Goal: Navigation & Orientation: Find specific page/section

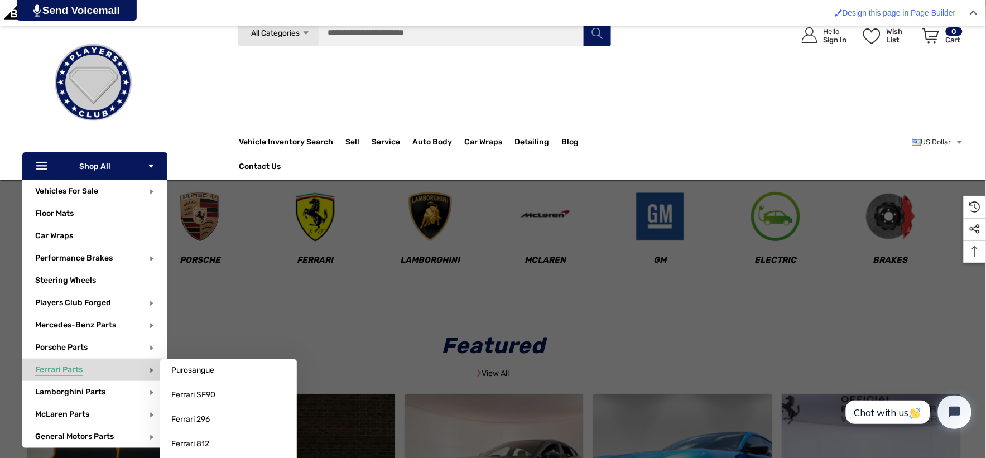
scroll to position [124, 0]
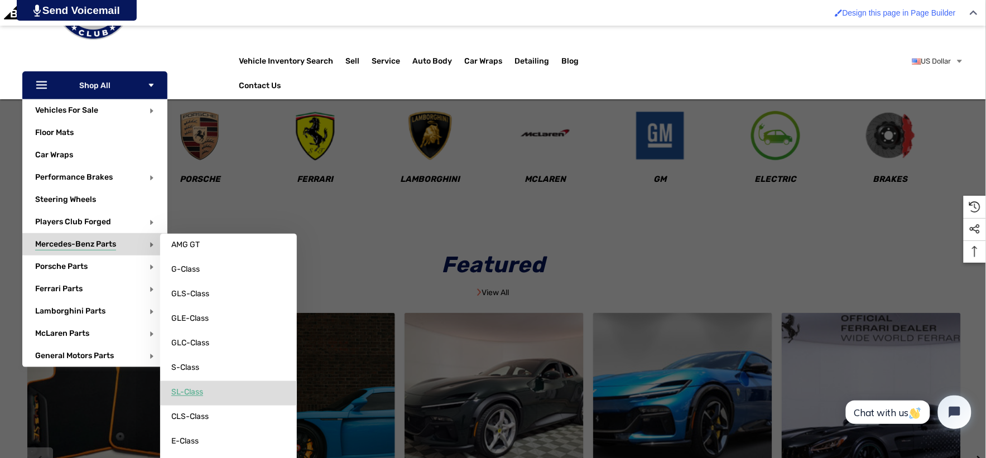
drag, startPoint x: 196, startPoint y: 421, endPoint x: 213, endPoint y: 383, distance: 41.7
click at [213, 383] on link "SL-Class" at bounding box center [228, 392] width 137 height 22
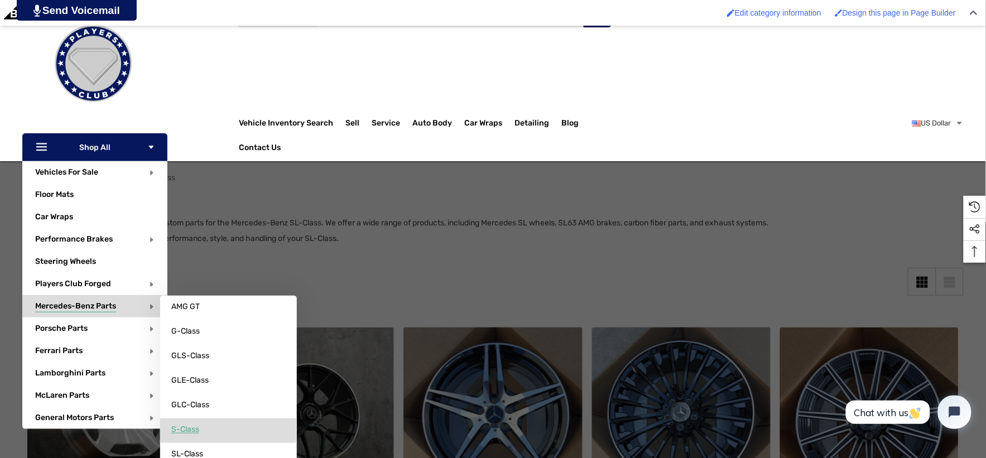
scroll to position [124, 0]
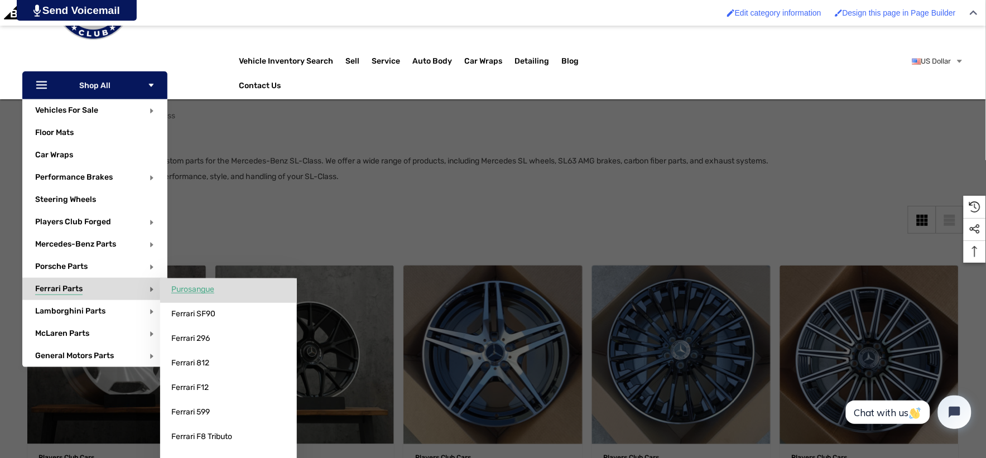
click at [182, 290] on span "Purosangue" at bounding box center [192, 289] width 43 height 10
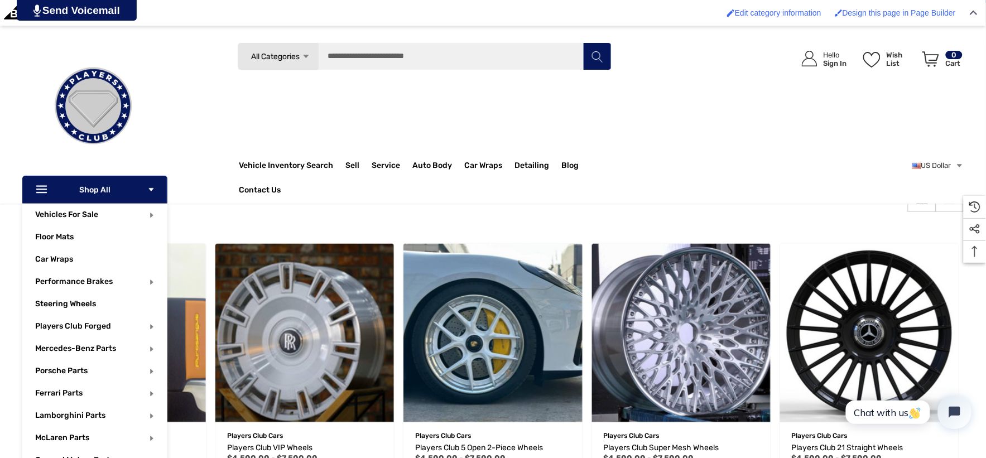
scroll to position [124, 0]
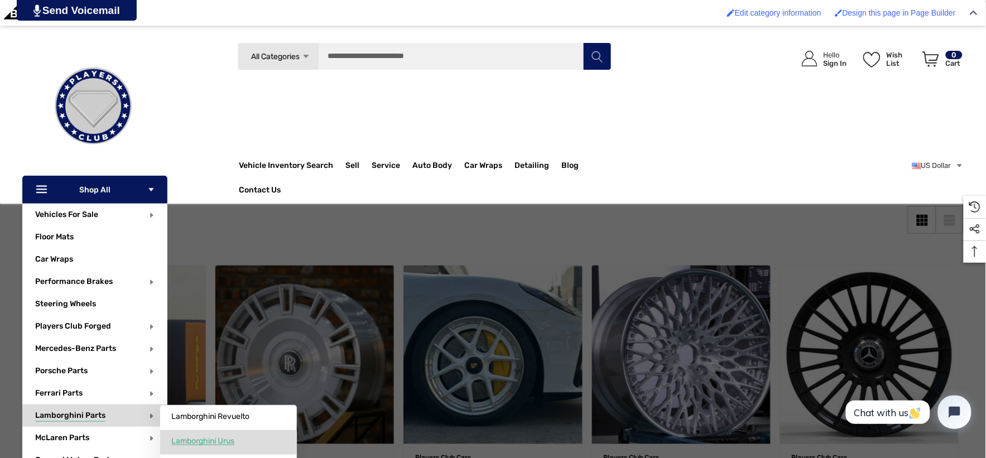
click at [214, 437] on span "Lamborghini Urus" at bounding box center [202, 441] width 63 height 10
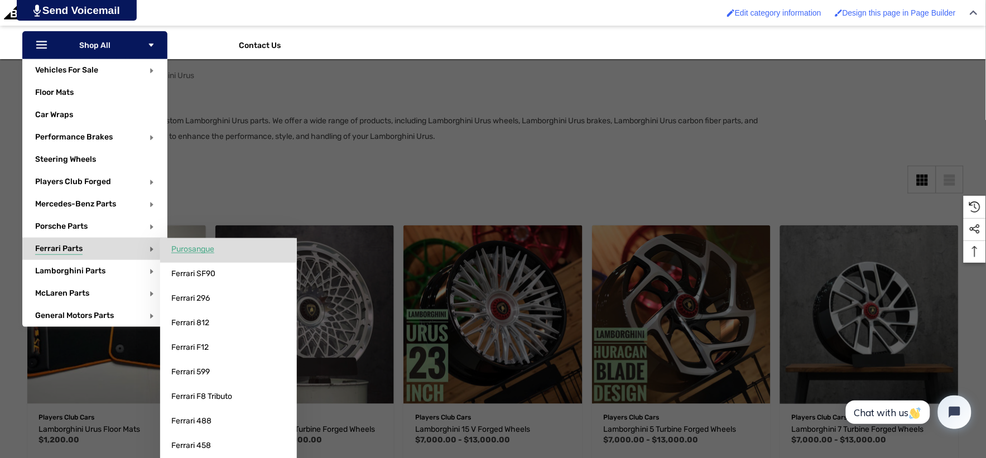
scroll to position [186, 0]
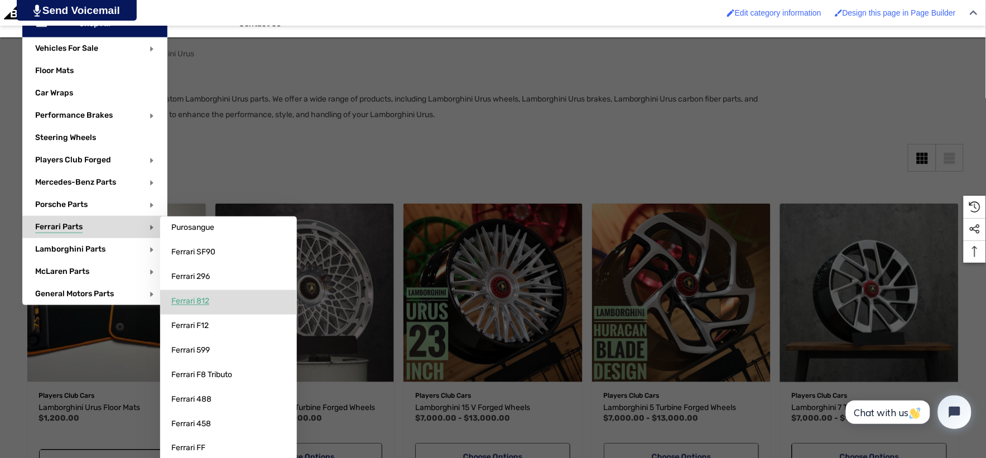
click at [207, 297] on span "Ferrari 812" at bounding box center [190, 301] width 38 height 10
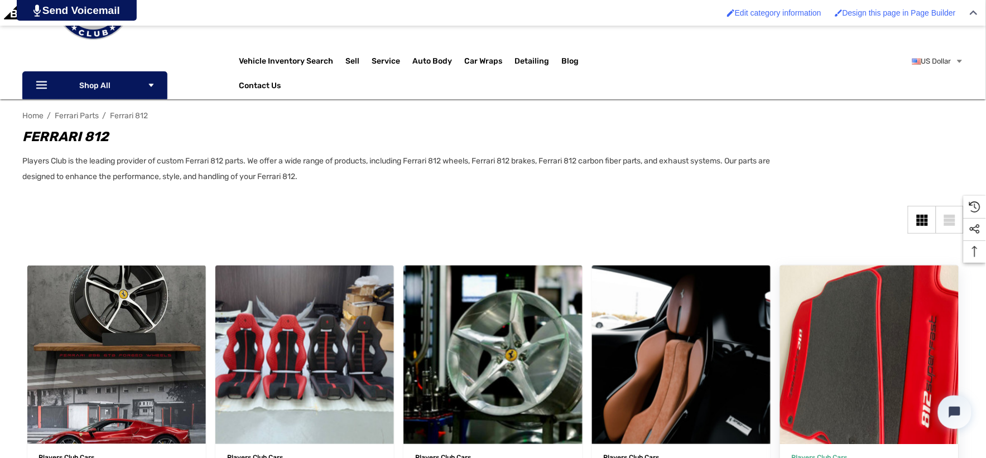
click at [870, 380] on img "Ferrari 812 Superfast Floor Mats,$800.00\a" at bounding box center [869, 354] width 196 height 196
